Goal: Transaction & Acquisition: Obtain resource

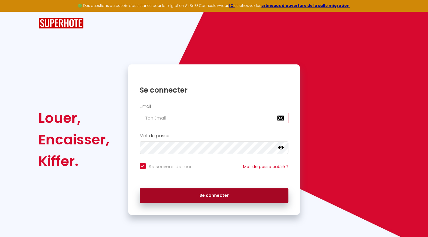
type input "[EMAIL_ADDRESS][DOMAIN_NAME]"
click at [218, 195] on button "Se connecter" at bounding box center [214, 195] width 149 height 15
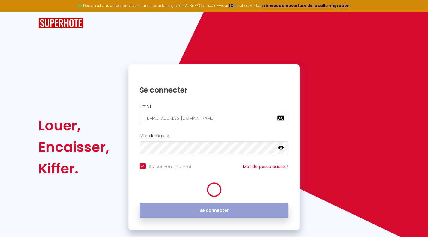
checkbox input "true"
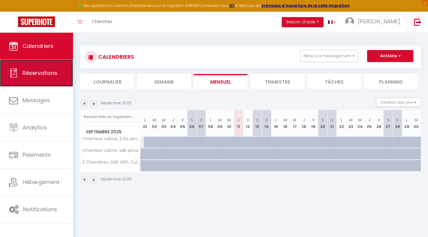
click at [50, 80] on link "Réservations" at bounding box center [36, 73] width 73 height 27
select select "not_cancelled"
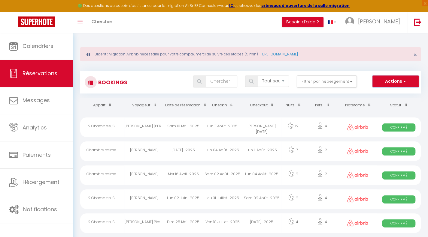
click at [405, 81] on button "Actions" at bounding box center [395, 82] width 46 height 12
click at [390, 104] on link "Exporter les réservations" at bounding box center [386, 102] width 64 height 8
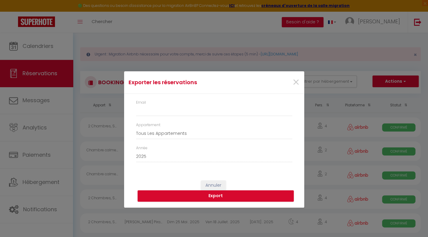
type input "[EMAIL_ADDRESS][DOMAIN_NAME]"
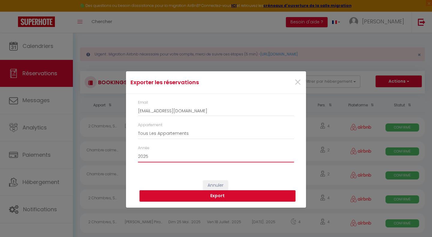
click at [239, 160] on select "2015 2016 2017 2018 2019 2020 2021 2022 2023 2024 2025 2026 2027 2028" at bounding box center [216, 156] width 156 height 11
click at [217, 195] on button "Export" at bounding box center [218, 196] width 156 height 11
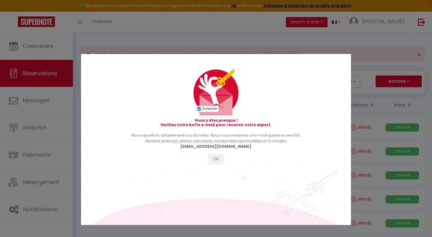
click at [217, 160] on div "Schedule" at bounding box center [207, 224] width 24 height 237
click at [212, 160] on div "Schedule" at bounding box center [207, 224] width 24 height 237
click at [386, 38] on div "Vous y êtes presque ! Verifiez votre boîte e-mail pour recevoir votre export. N…" at bounding box center [216, 118] width 432 height 237
click at [217, 158] on button "OK" at bounding box center [216, 159] width 15 height 10
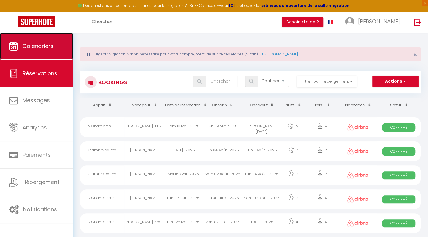
click at [59, 40] on link "Calendriers" at bounding box center [36, 46] width 73 height 27
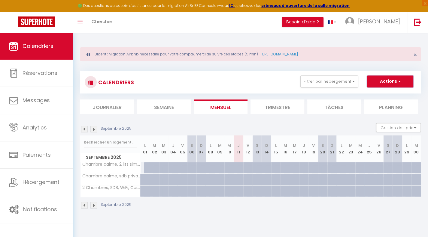
click at [396, 80] on button "Actions" at bounding box center [390, 82] width 46 height 12
click at [367, 104] on link "Exporter les réservations" at bounding box center [383, 104] width 52 height 9
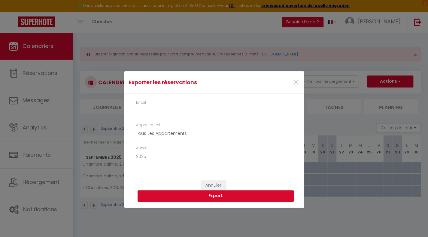
type input "[EMAIL_ADDRESS][DOMAIN_NAME]"
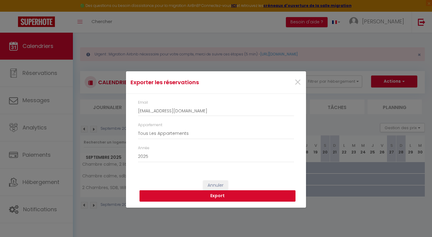
click at [236, 194] on button "Export" at bounding box center [218, 196] width 156 height 11
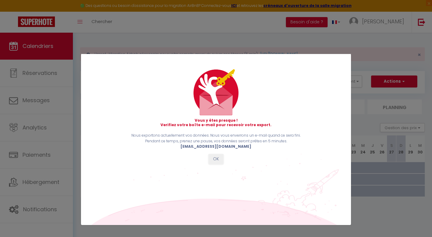
click at [215, 164] on div "Vous y êtes presque ! Verifiez votre boîte e-mail pour recevoir votre export. N…" at bounding box center [216, 142] width 270 height 165
click at [215, 159] on button "OK" at bounding box center [216, 159] width 15 height 10
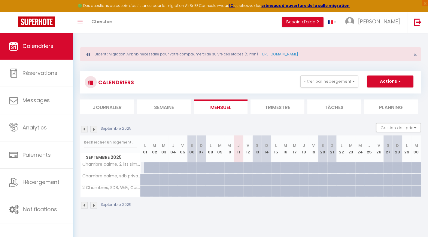
click at [215, 159] on th "M 09" at bounding box center [219, 149] width 9 height 27
